Goal: Task Accomplishment & Management: Manage account settings

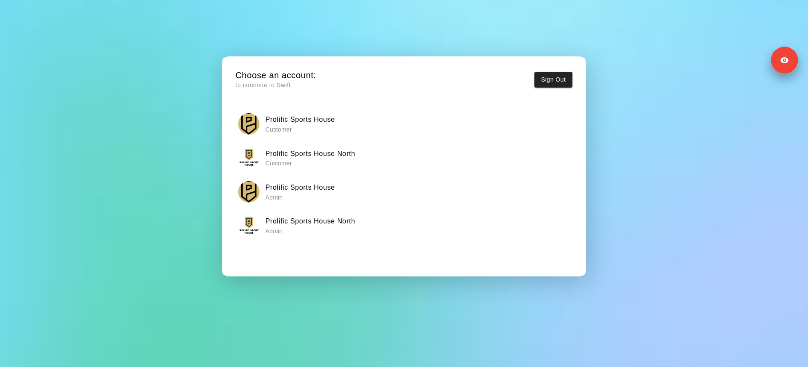
click at [300, 196] on p "Admin" at bounding box center [301, 197] width 70 height 9
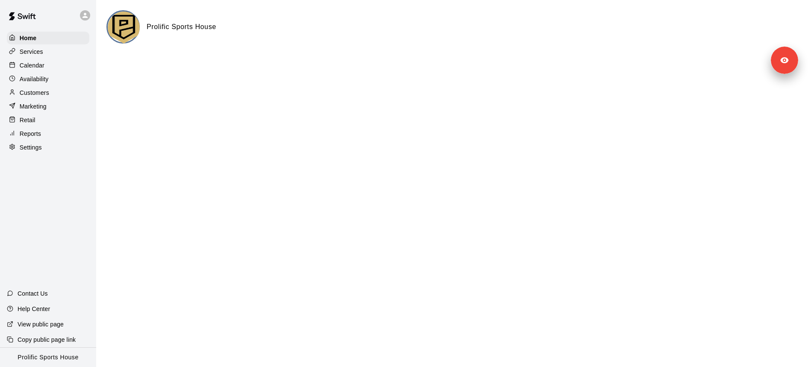
click at [43, 147] on div "Settings" at bounding box center [48, 147] width 83 height 13
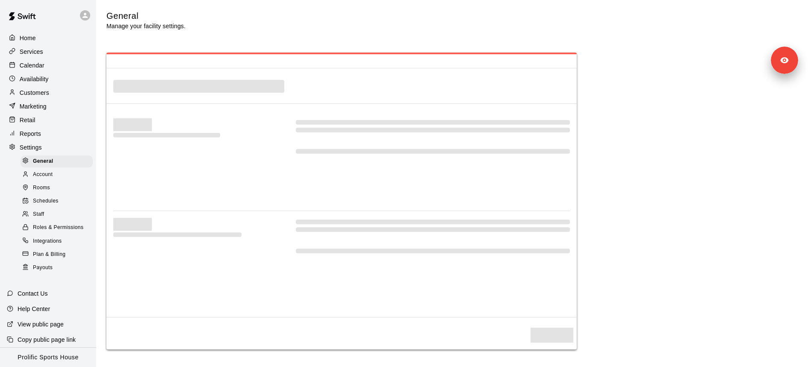
select select "**"
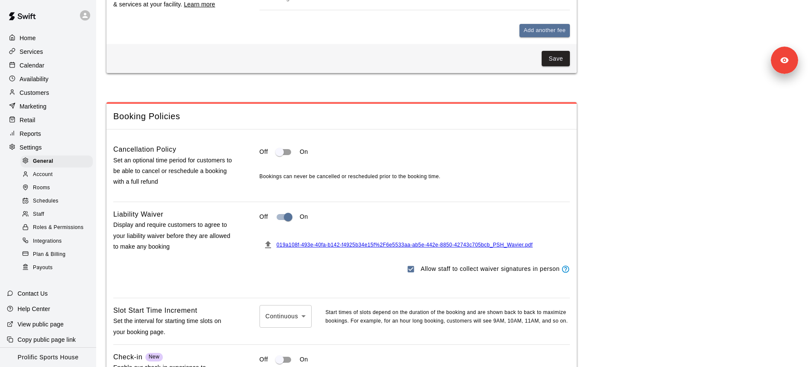
scroll to position [790, 0]
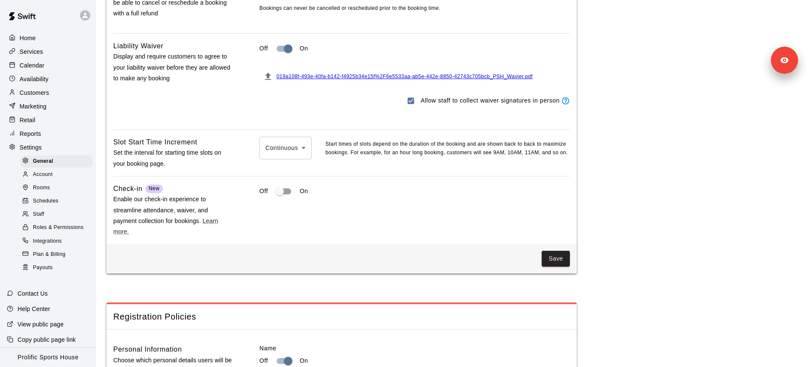
click at [86, 20] on div at bounding box center [85, 15] width 10 height 10
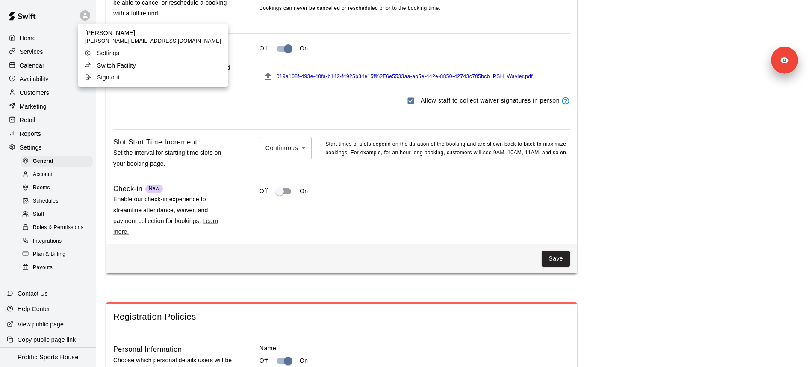
click at [91, 30] on p "[PERSON_NAME]" at bounding box center [153, 33] width 136 height 9
copy p "[PERSON_NAME]"
